Goal: Task Accomplishment & Management: Use online tool/utility

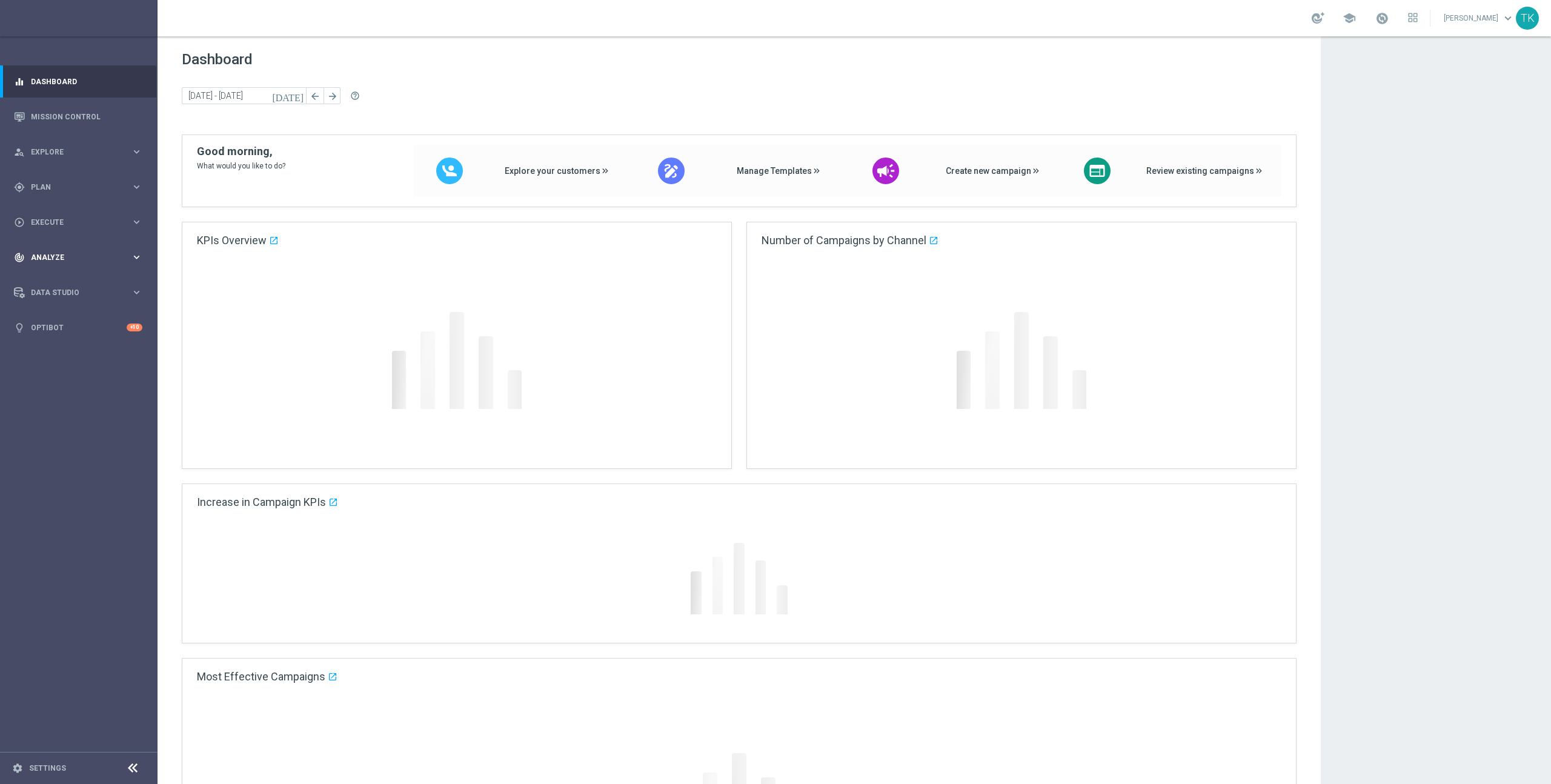
click at [137, 217] on icon "keyboard_arrow_right" at bounding box center [137, 222] width 11 height 11
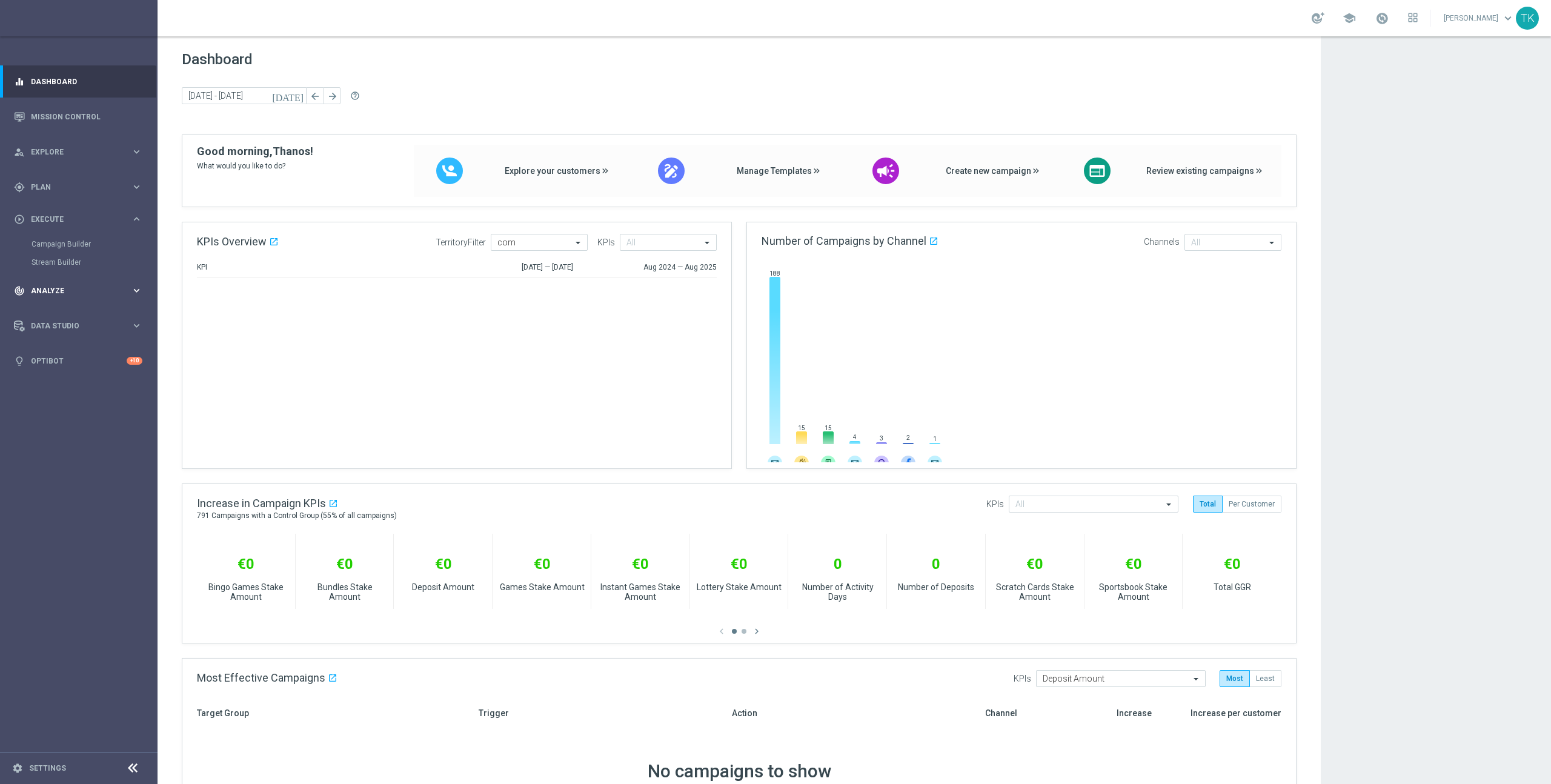
click at [137, 239] on accordion "equalizer Dashboard Mission Control" at bounding box center [78, 222] width 157 height 312
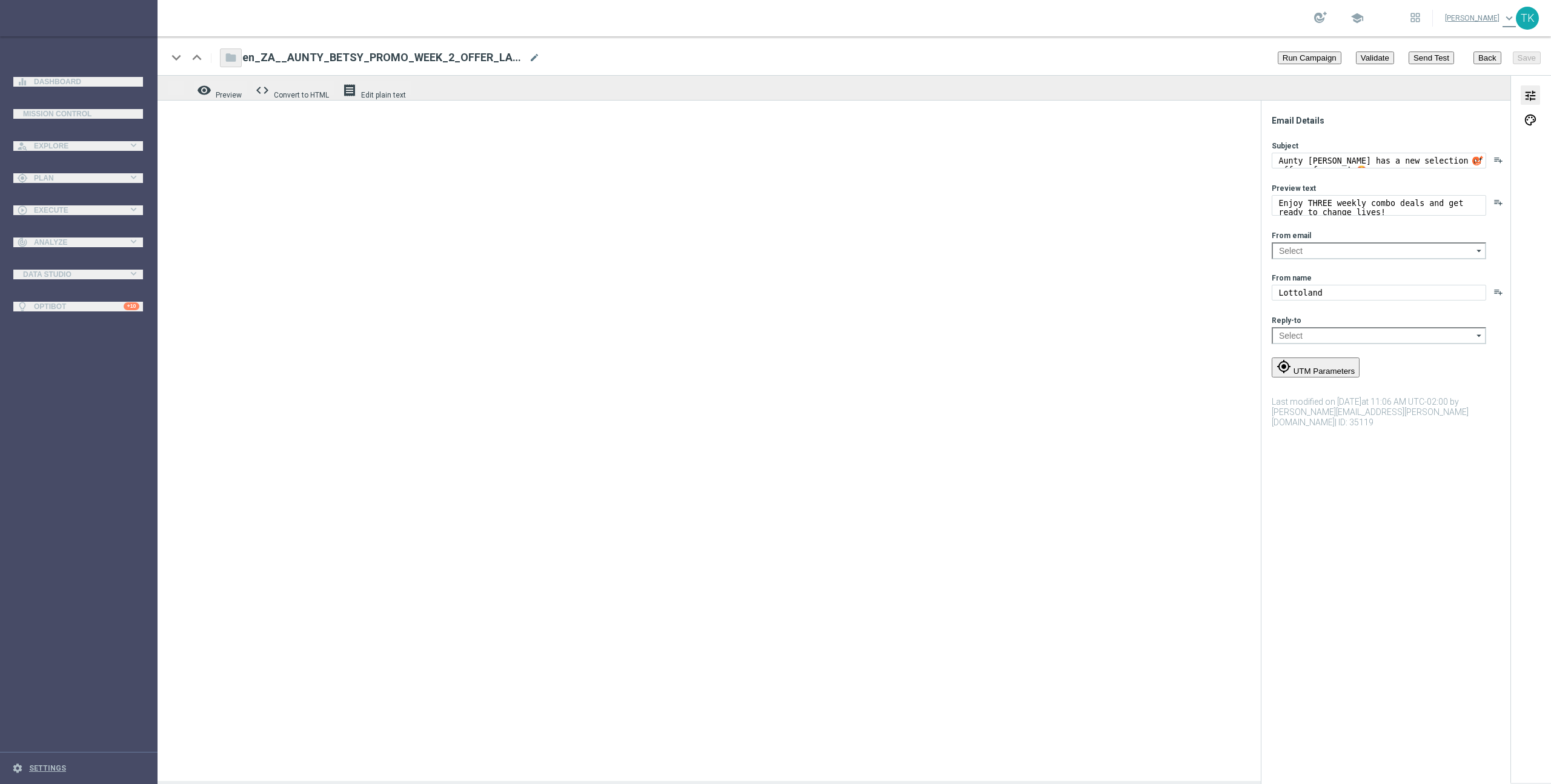
type input "[EMAIL_ADDRESS][DOMAIN_NAME]"
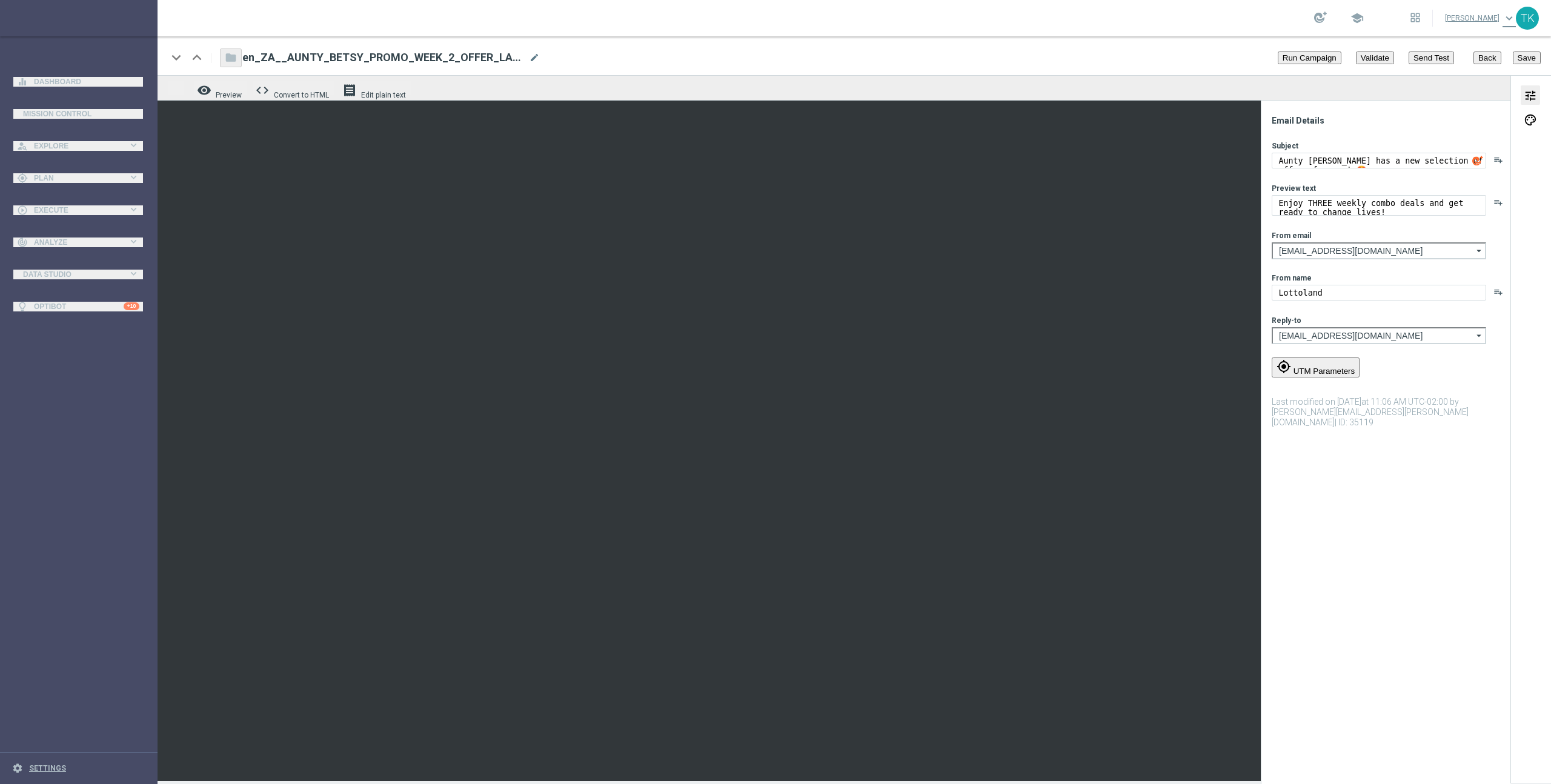
click at [1436, 55] on button "Send Test" at bounding box center [1432, 58] width 46 height 13
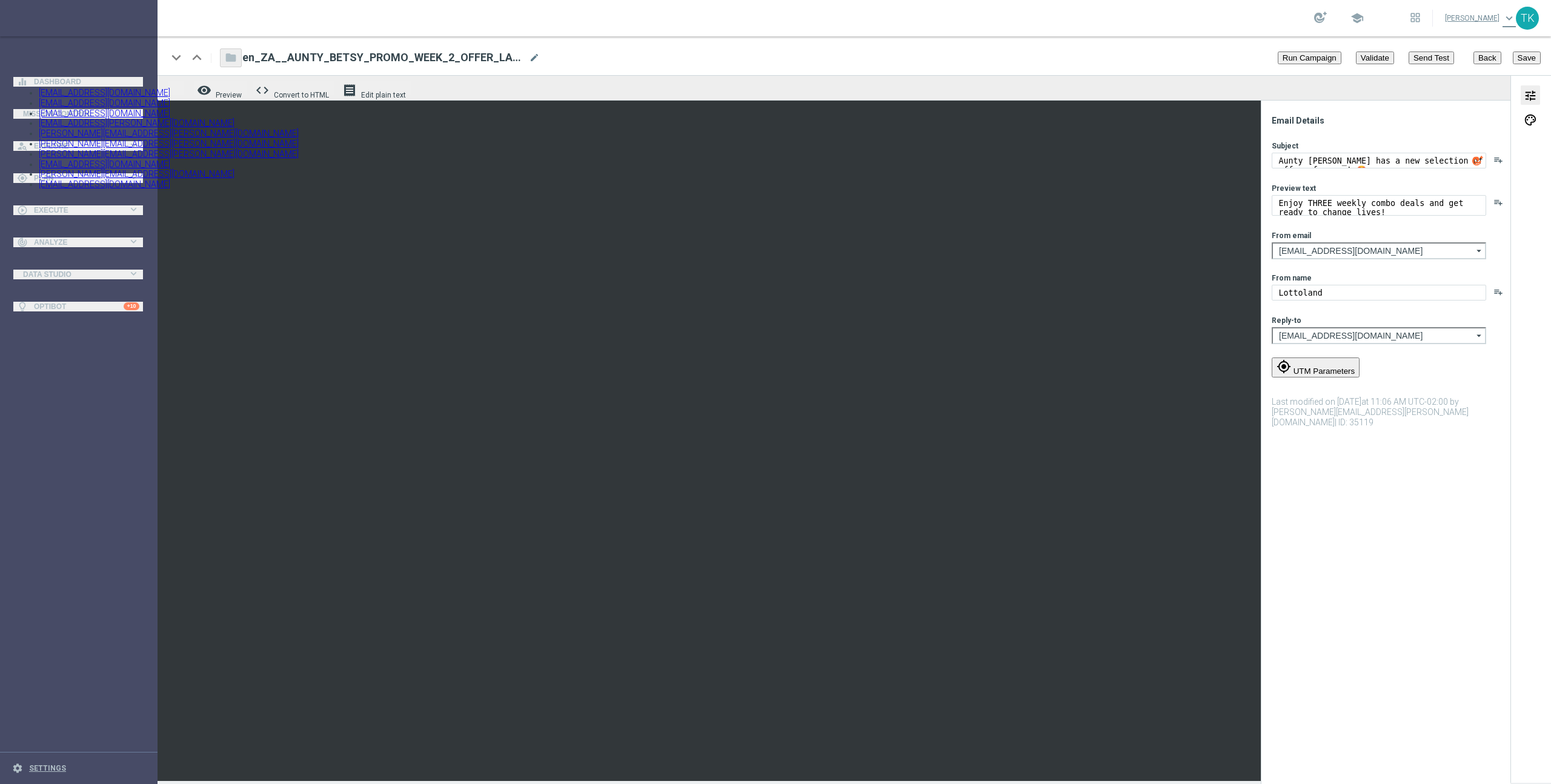
click at [170, 97] on span "thanos.lottoland@gmail.com" at bounding box center [104, 93] width 132 height 10
type input "thanos.lottoland@gmail.com"
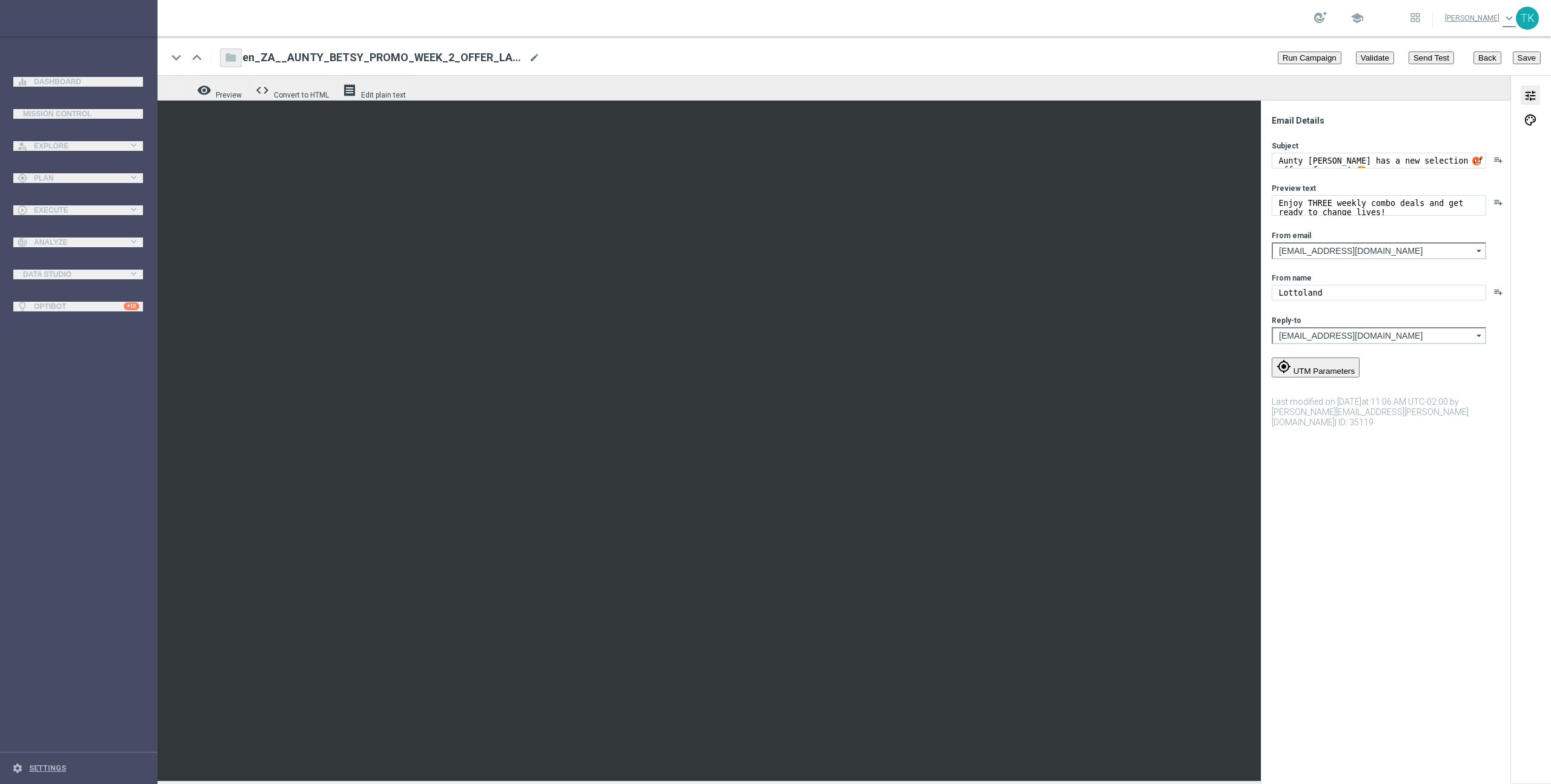
click at [217, 91] on span "Preview" at bounding box center [229, 95] width 26 height 9
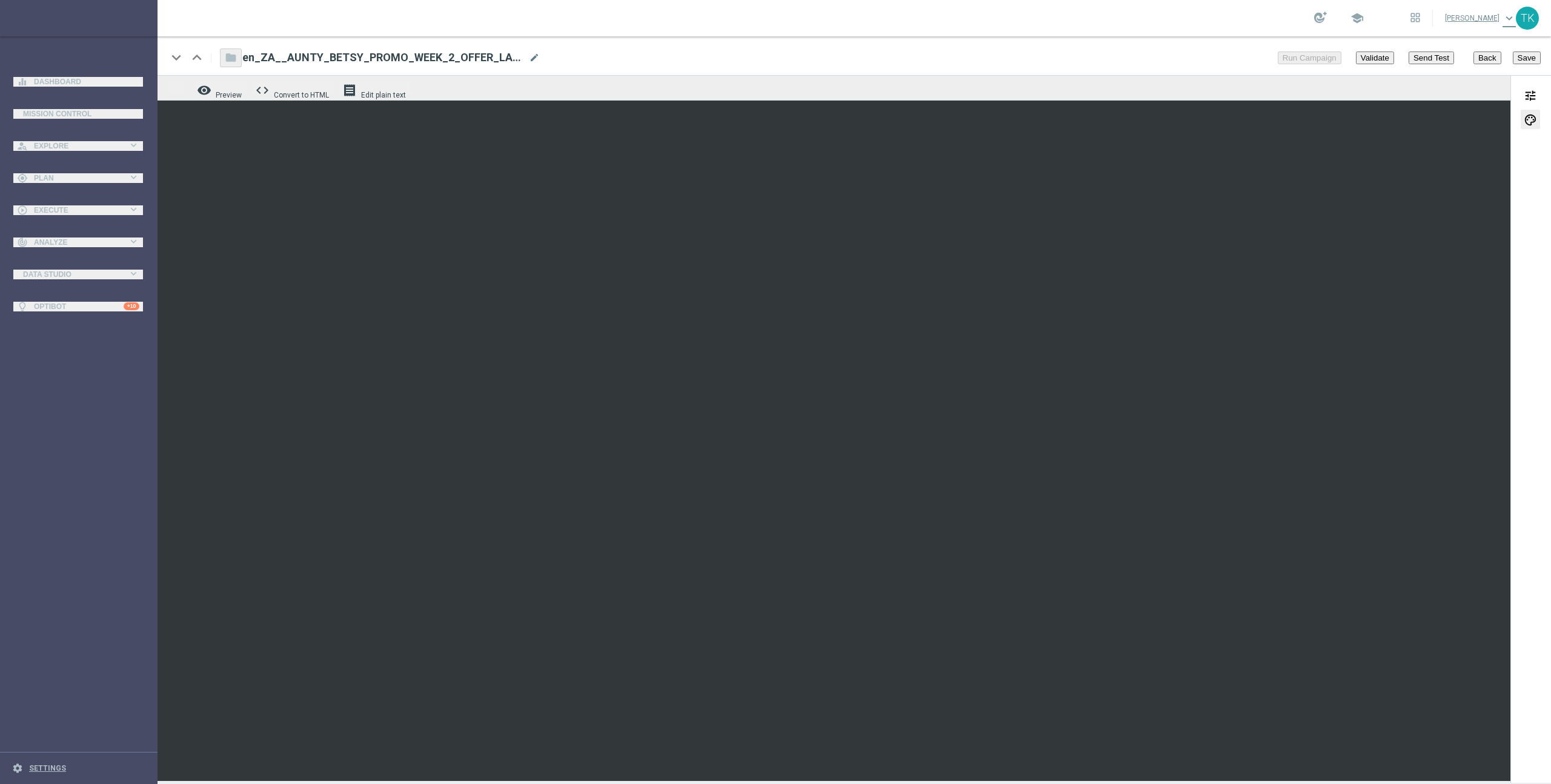
click at [1527, 56] on button "Save" at bounding box center [1526, 58] width 28 height 13
click at [1387, 56] on span "Validate" at bounding box center [1375, 58] width 29 height 9
click at [1524, 94] on span "tune" at bounding box center [1530, 96] width 14 height 16
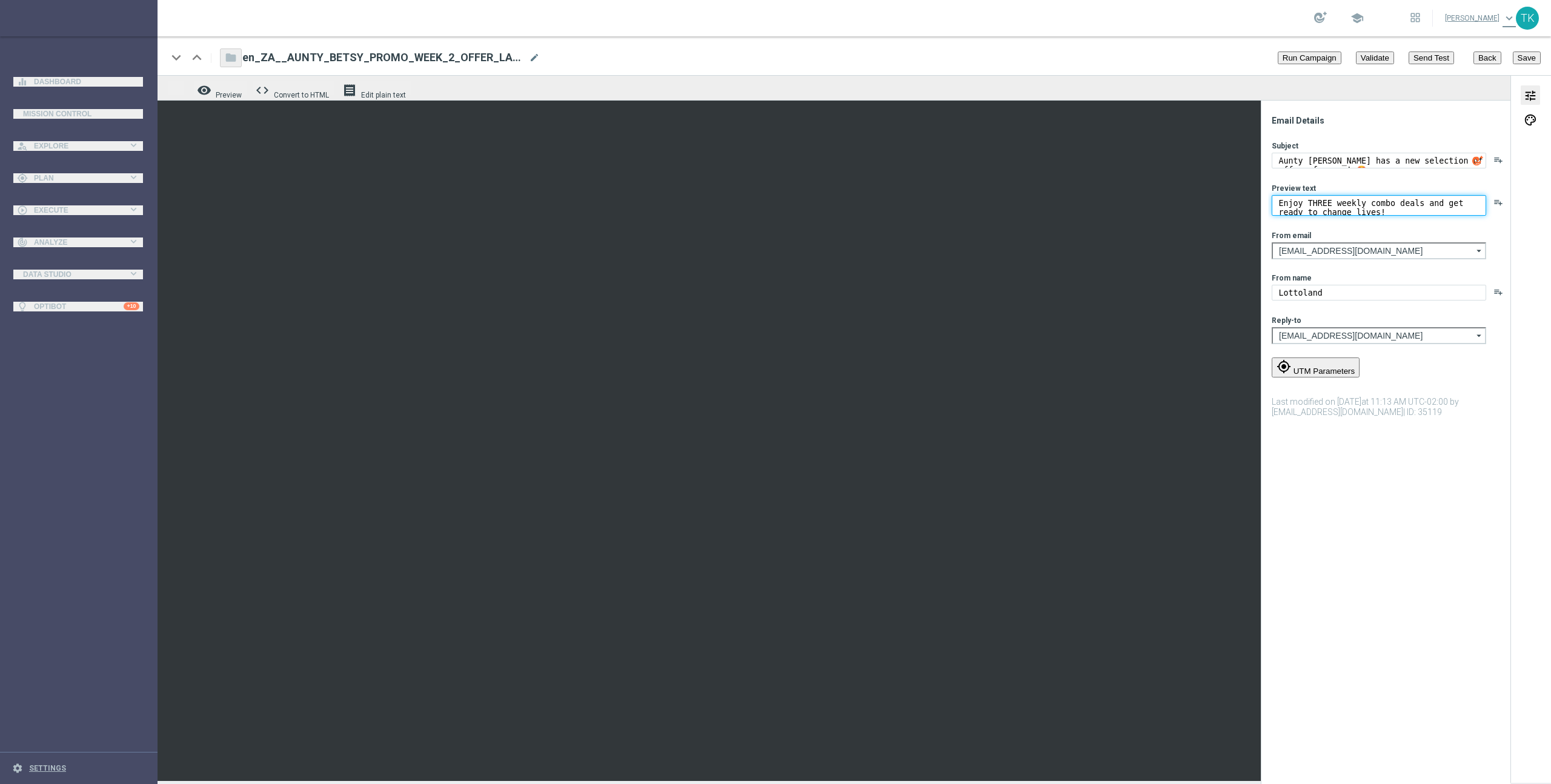
click at [1355, 208] on textarea "Enjoy THREE weekly combo deals and get ready to change lives!" at bounding box center [1379, 205] width 214 height 21
click at [1353, 157] on textarea "Aunty [PERSON_NAME] has a new selection of offers for you! 🤩" at bounding box center [1379, 161] width 214 height 16
click at [1346, 161] on textarea "Aunty [PERSON_NAME] has a new selection of offers for you! 🤩" at bounding box center [1379, 161] width 214 height 16
click at [224, 91] on span "Preview" at bounding box center [229, 95] width 26 height 9
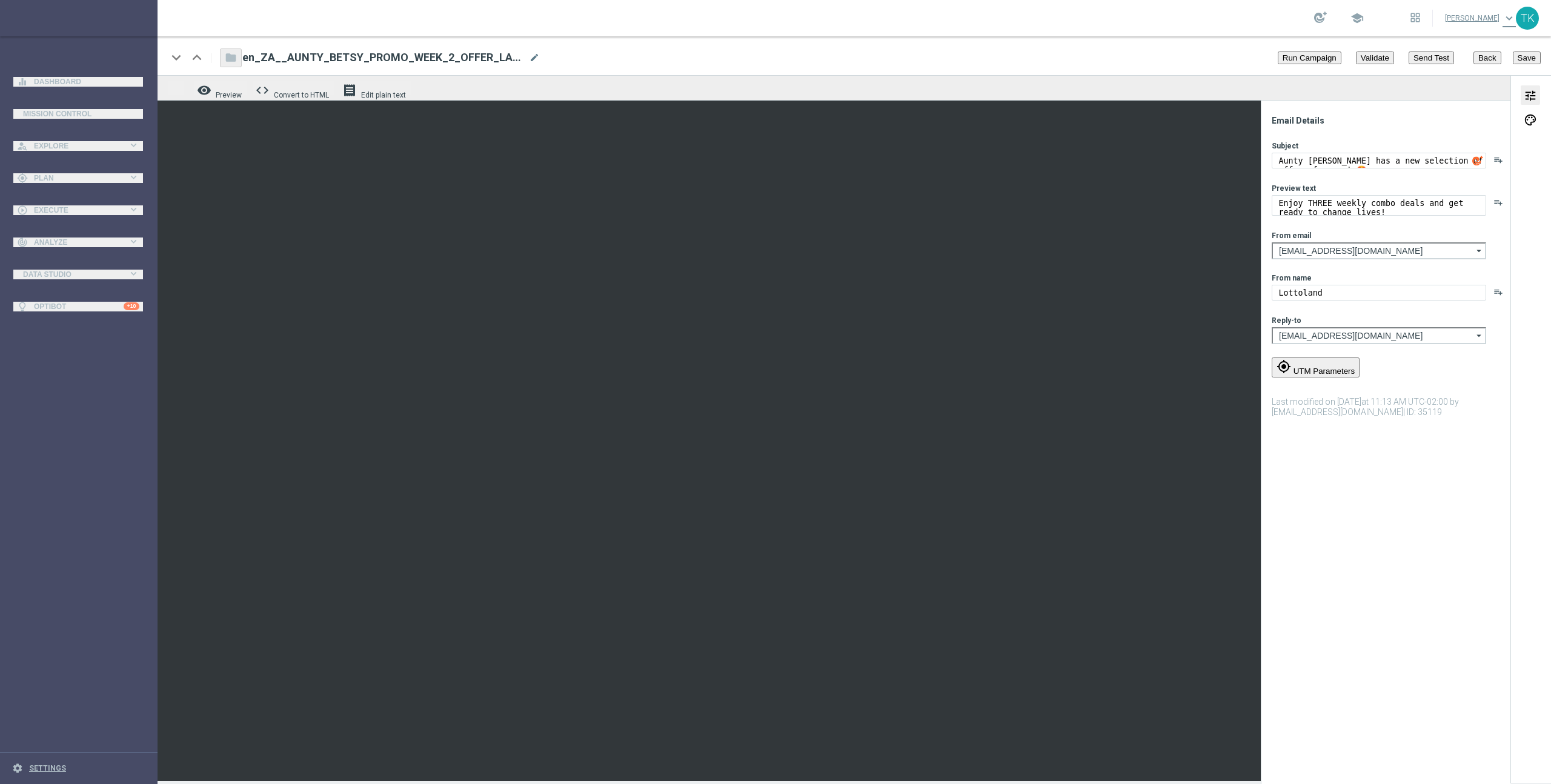
click at [1417, 298] on textarea "Lottoland" at bounding box center [1379, 292] width 214 height 16
click at [1399, 249] on input "mail@crm.lottoland.com" at bounding box center [1379, 251] width 214 height 17
click at [1386, 224] on div "Subject Aunty Betsy has a new selection of offers for you! 🤩 playlist_add Previ…" at bounding box center [1390, 279] width 237 height 277
click at [1533, 121] on span "palette" at bounding box center [1530, 120] width 14 height 16
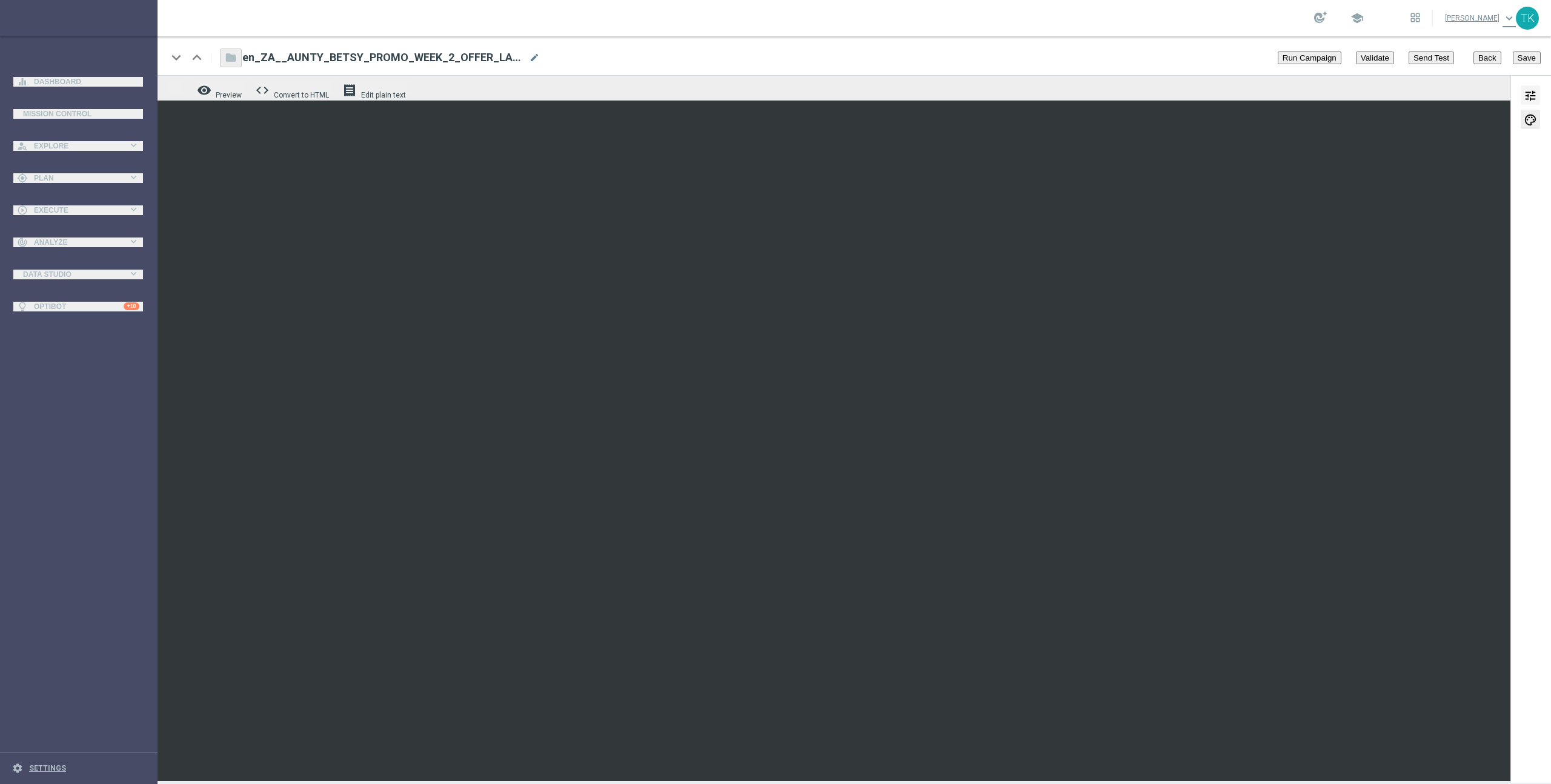
click at [1527, 96] on span "tune" at bounding box center [1530, 96] width 14 height 16
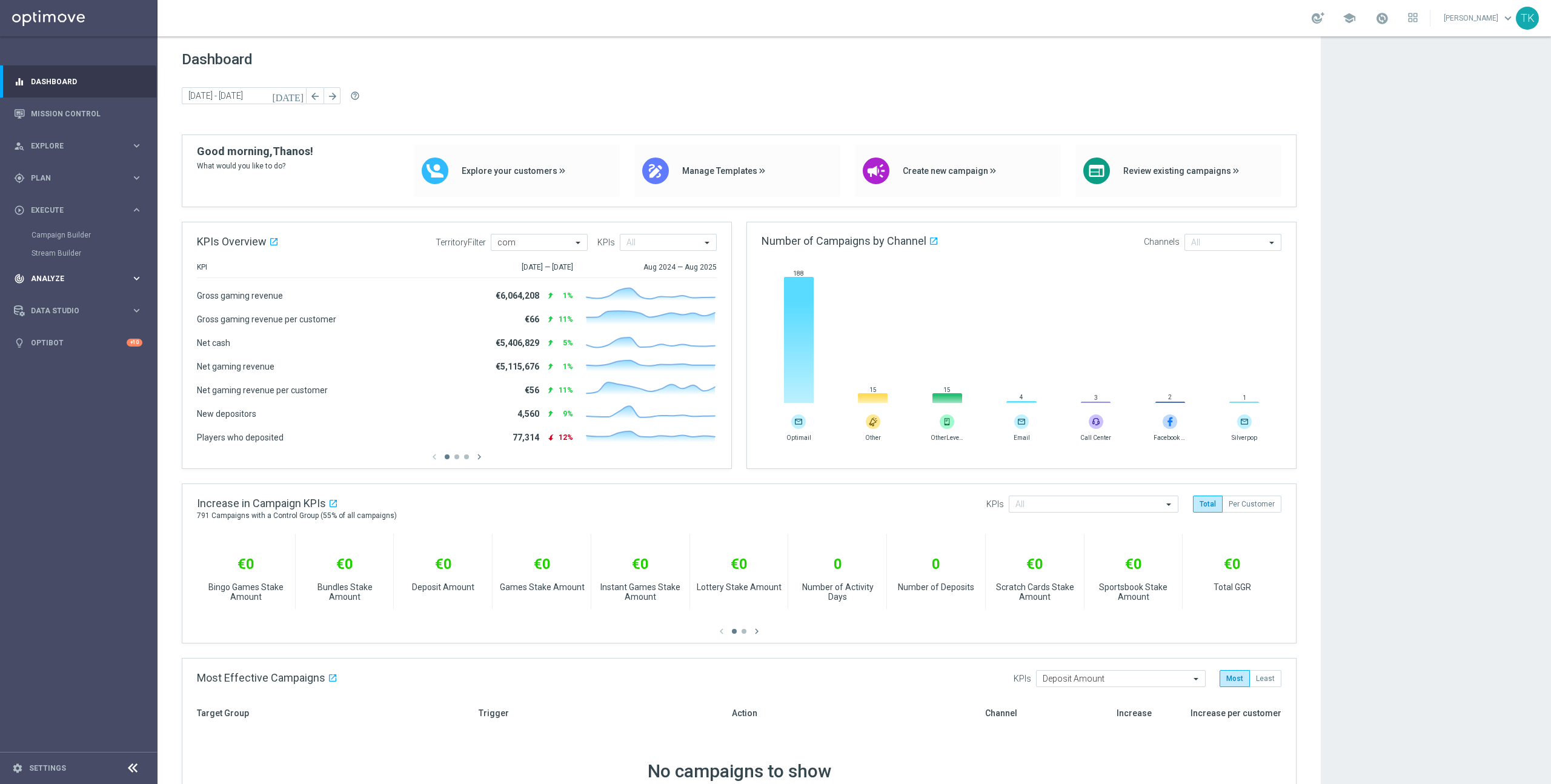
click at [135, 274] on icon "keyboard_arrow_right" at bounding box center [137, 278] width 11 height 11
click at [76, 374] on link "Deliverability Metrics" at bounding box center [79, 377] width 94 height 10
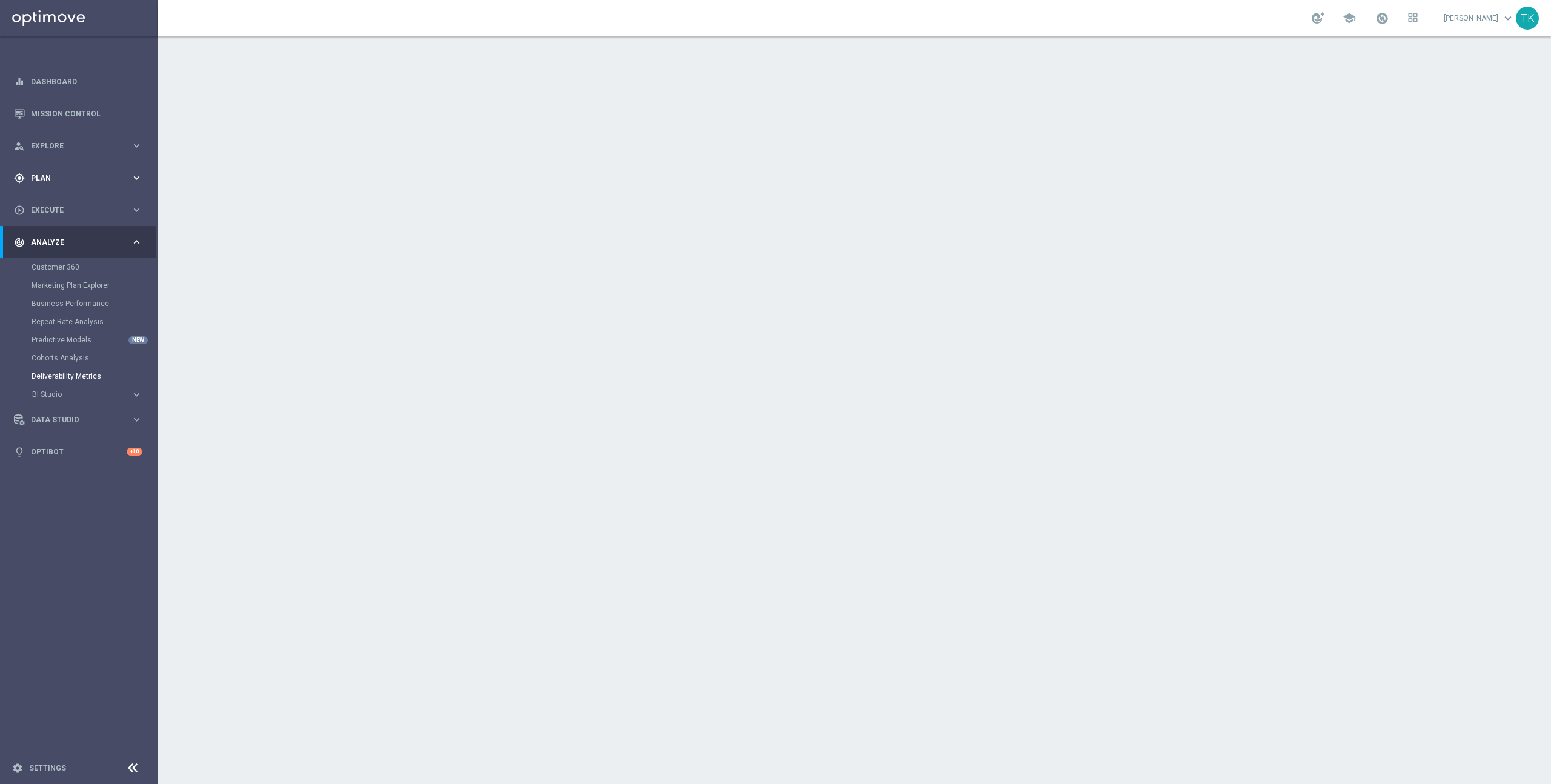
click at [136, 179] on icon "keyboard_arrow_right" at bounding box center [137, 178] width 11 height 11
click at [136, 237] on icon "keyboard_arrow_right" at bounding box center [137, 239] width 11 height 11
click at [45, 259] on link "Optimail" at bounding box center [82, 257] width 89 height 10
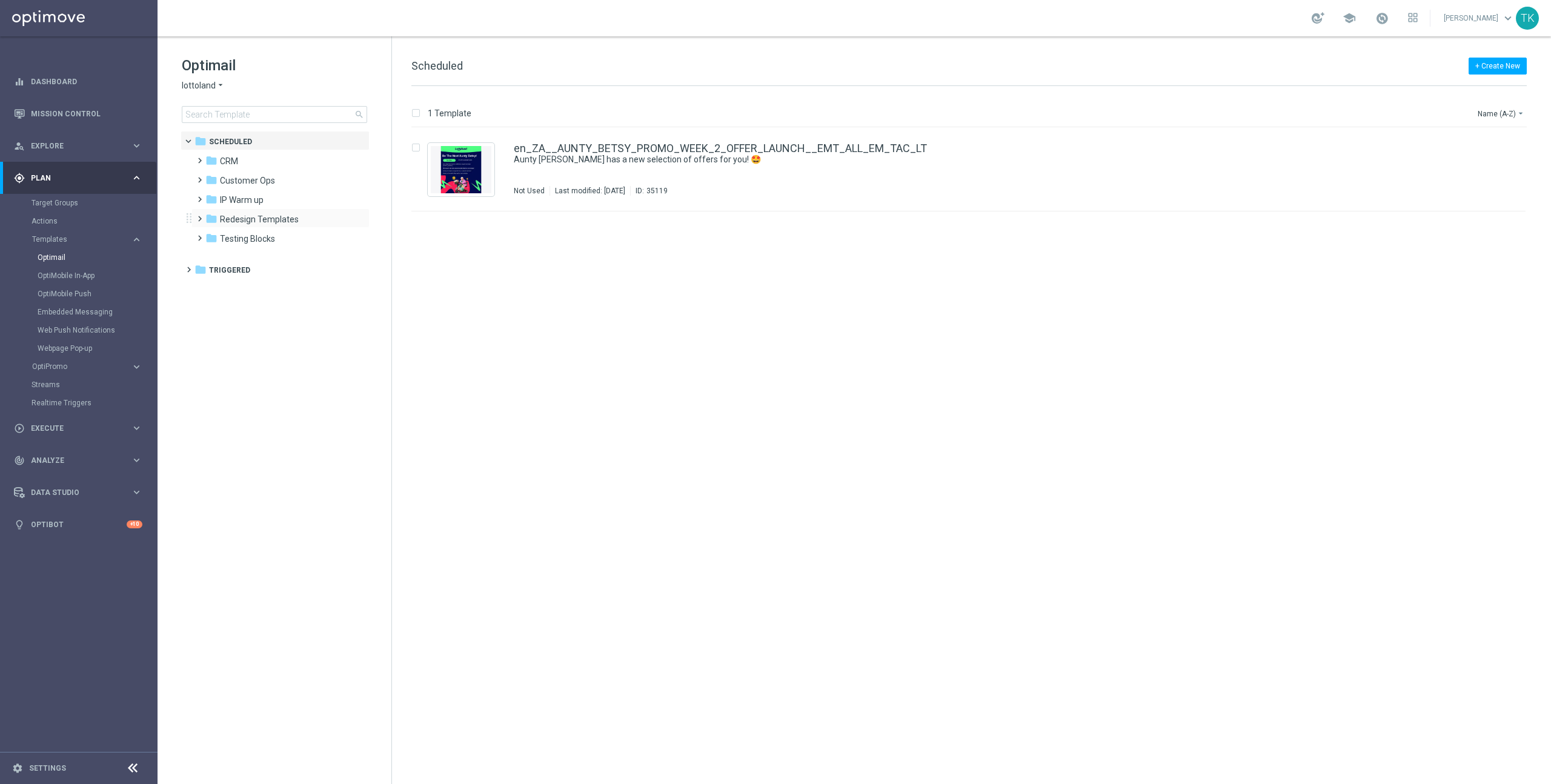
click at [200, 216] on span at bounding box center [197, 213] width 6 height 5
click at [212, 235] on span at bounding box center [209, 232] width 6 height 5
click at [258, 259] on span "DE Examples" at bounding box center [268, 257] width 49 height 11
